Goal: Check status

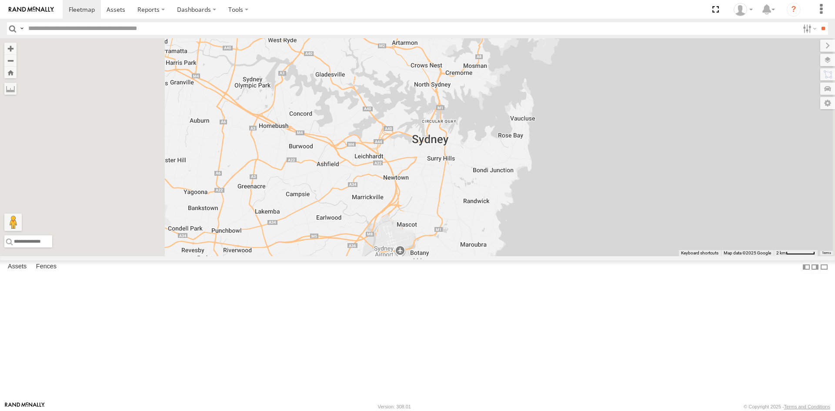
drag, startPoint x: 370, startPoint y: 250, endPoint x: 476, endPoint y: 241, distance: 107.0
click at [476, 241] on div at bounding box center [417, 147] width 835 height 218
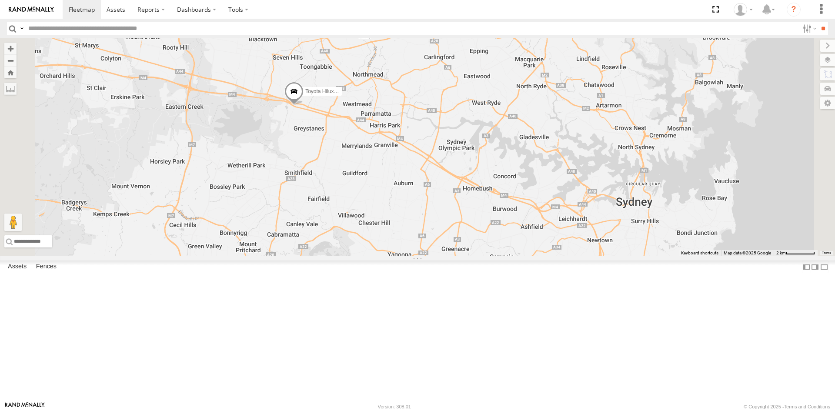
click at [304, 105] on span at bounding box center [293, 93] width 19 height 23
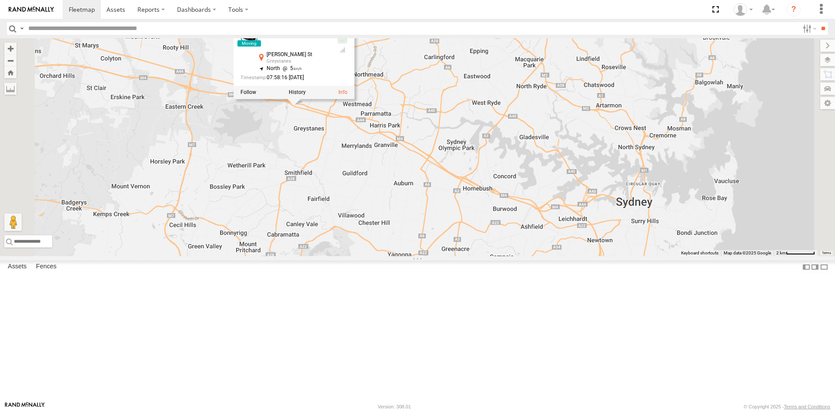
click at [449, 216] on div "Toyota Hilux White Fox Toyota Hilux White Fox All Assets [PERSON_NAME] St Greys…" at bounding box center [417, 147] width 835 height 218
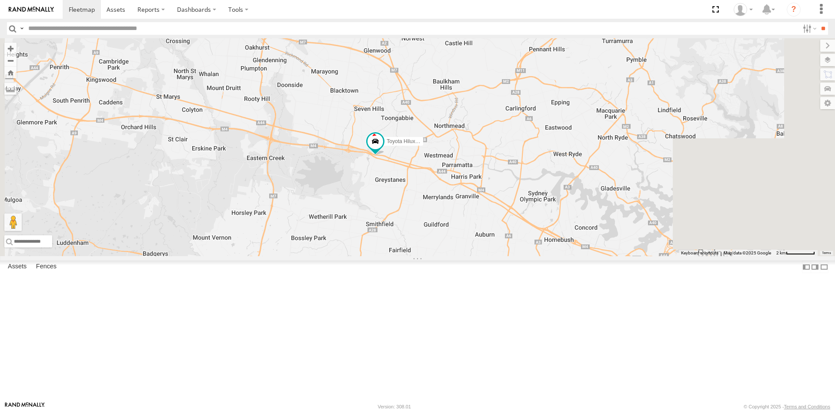
drag, startPoint x: 608, startPoint y: 271, endPoint x: 551, endPoint y: 256, distance: 59.1
click at [551, 256] on div "Toyota Hilux White Fox" at bounding box center [417, 147] width 835 height 218
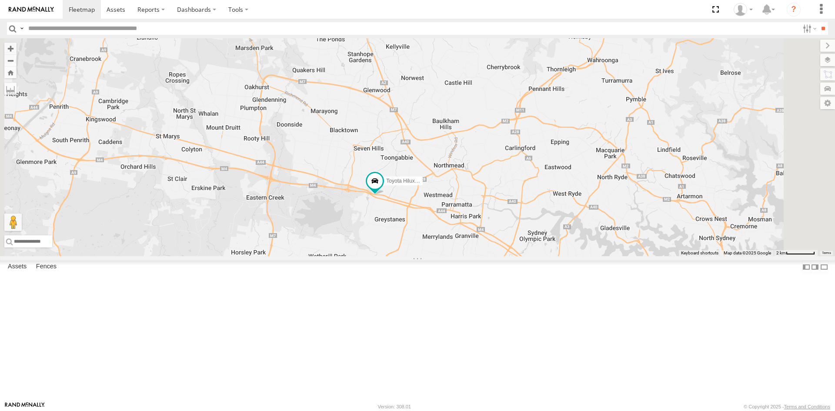
drag, startPoint x: 509, startPoint y: 193, endPoint x: 509, endPoint y: 234, distance: 41.3
click at [509, 234] on div "Toyota Hilux White Fox" at bounding box center [417, 147] width 835 height 218
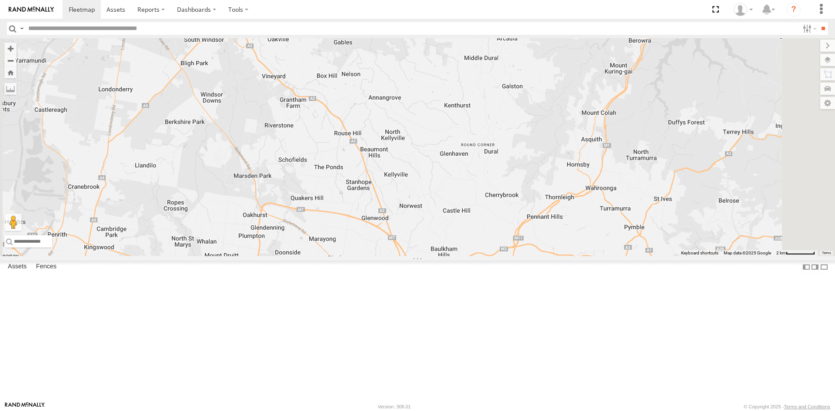
drag, startPoint x: 506, startPoint y: 224, endPoint x: 513, endPoint y: 321, distance: 96.8
click at [505, 256] on div "Toyota Hilux White Fox" at bounding box center [417, 147] width 835 height 218
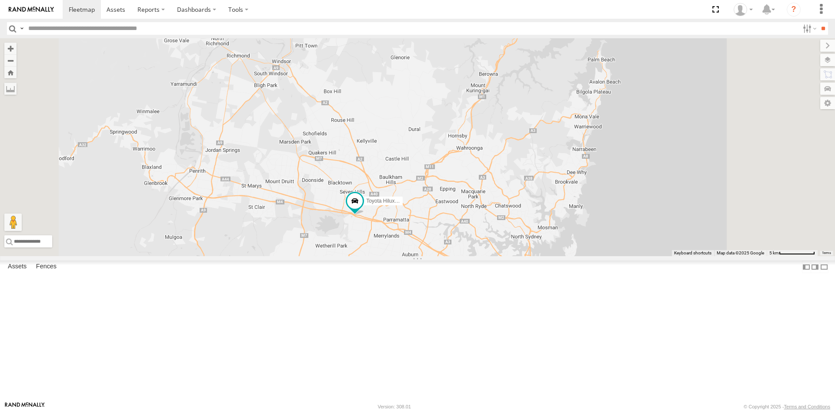
drag, startPoint x: 539, startPoint y: 274, endPoint x: 500, endPoint y: 238, distance: 53.3
click at [500, 238] on div "Toyota Hilux White Fox" at bounding box center [417, 147] width 835 height 218
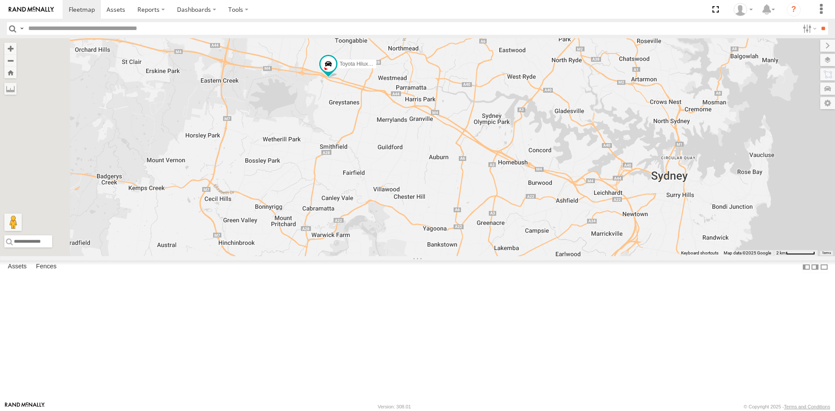
drag, startPoint x: 445, startPoint y: 351, endPoint x: 481, endPoint y: 231, distance: 124.3
click at [480, 232] on div "Toyota Hilux White Fox" at bounding box center [417, 147] width 835 height 218
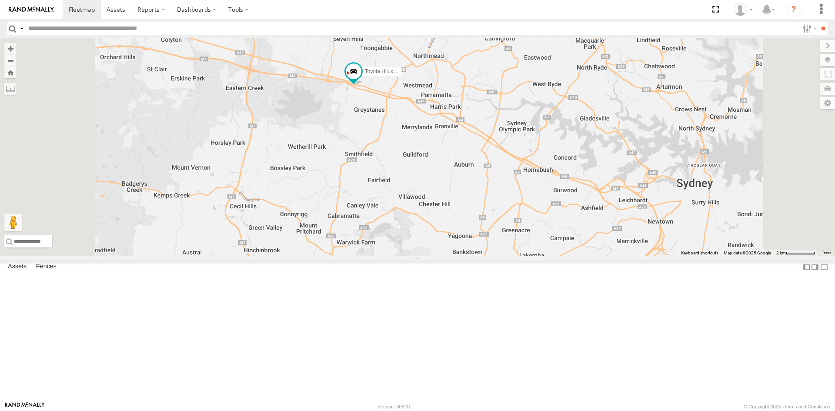
drag, startPoint x: 489, startPoint y: 193, endPoint x: 479, endPoint y: 251, distance: 59.2
click at [479, 251] on div "Toyota Hilux White Fox" at bounding box center [417, 147] width 835 height 218
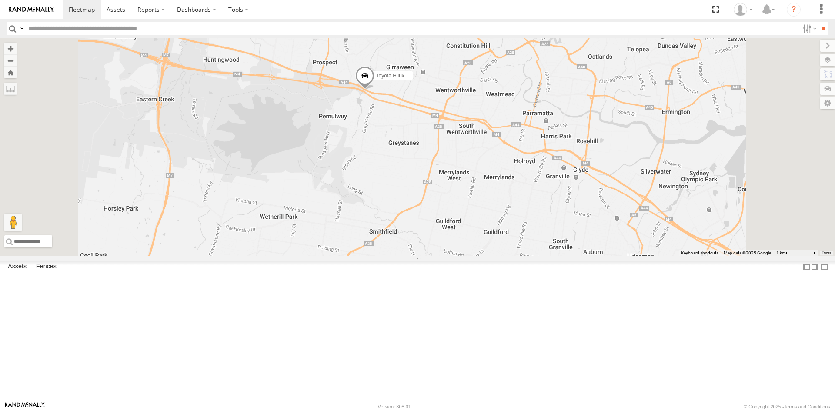
click at [375, 90] on span at bounding box center [364, 77] width 19 height 23
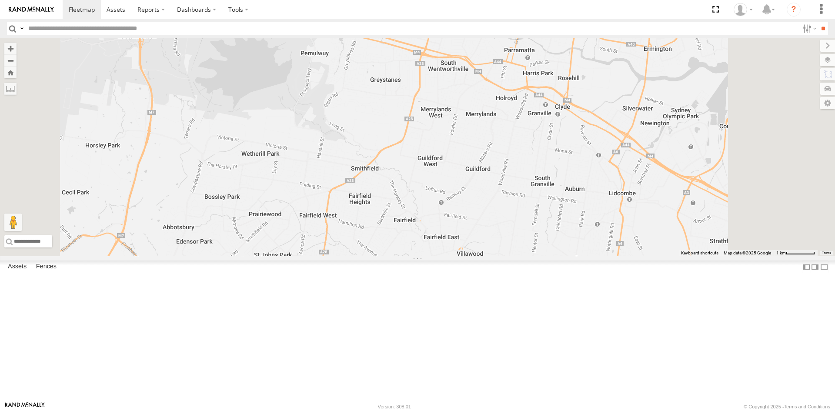
click at [479, 202] on div "Toyota Hilux White Fox Toyota Hilux White Fox All Assets Great Western Hwy Grey…" at bounding box center [417, 147] width 835 height 218
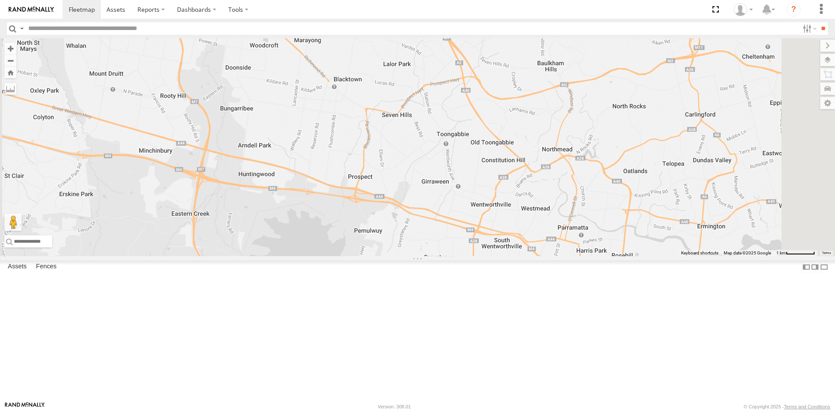
drag, startPoint x: 529, startPoint y: 187, endPoint x: 505, endPoint y: 284, distance: 100.0
click at [505, 256] on div "Toyota Hilux White Fox" at bounding box center [417, 147] width 835 height 218
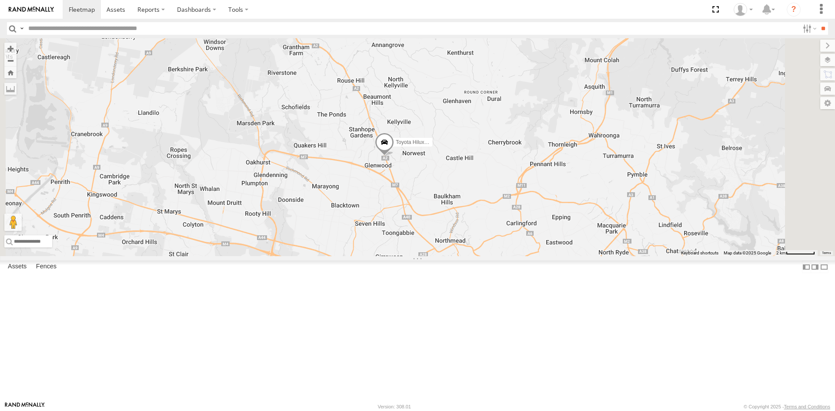
click at [394, 156] on span at bounding box center [384, 143] width 19 height 23
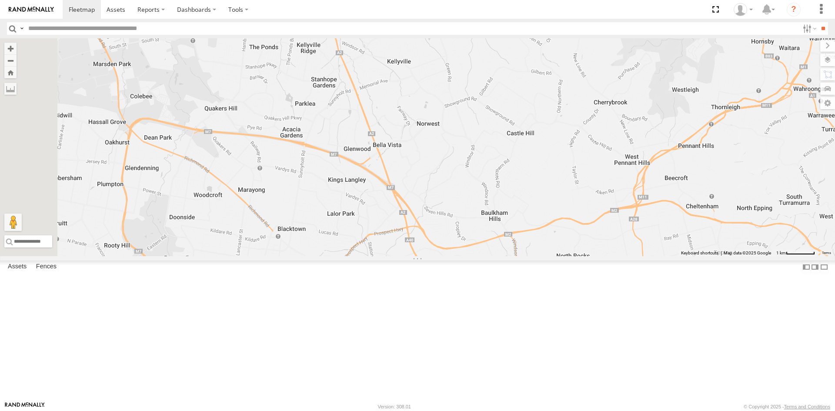
click at [534, 224] on div "Toyota Hilux White Fox" at bounding box center [417, 147] width 835 height 218
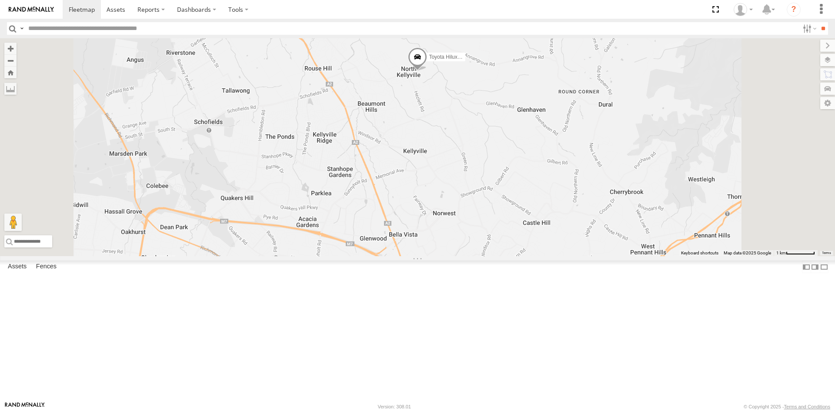
drag, startPoint x: 497, startPoint y: 94, endPoint x: 529, endPoint y: 197, distance: 107.2
click at [509, 197] on div "Toyota Hilux White Fox" at bounding box center [417, 147] width 835 height 218
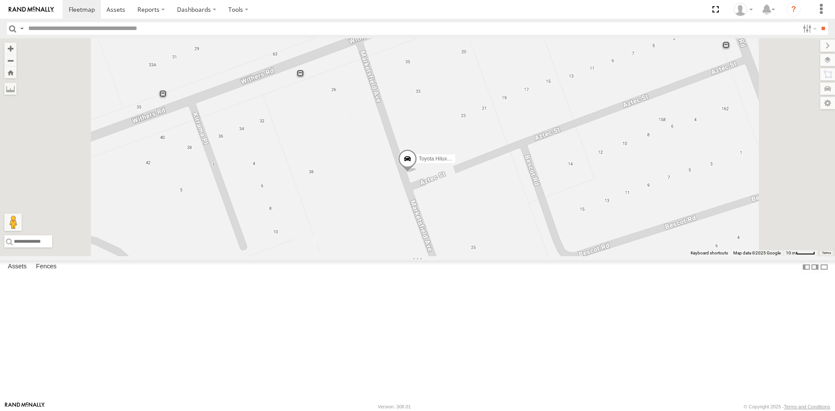
drag, startPoint x: 520, startPoint y: 278, endPoint x: 510, endPoint y: 260, distance: 20.1
click at [510, 256] on div "Toyota Hilux White Fox" at bounding box center [417, 147] width 835 height 218
